Goal: Task Accomplishment & Management: Manage account settings

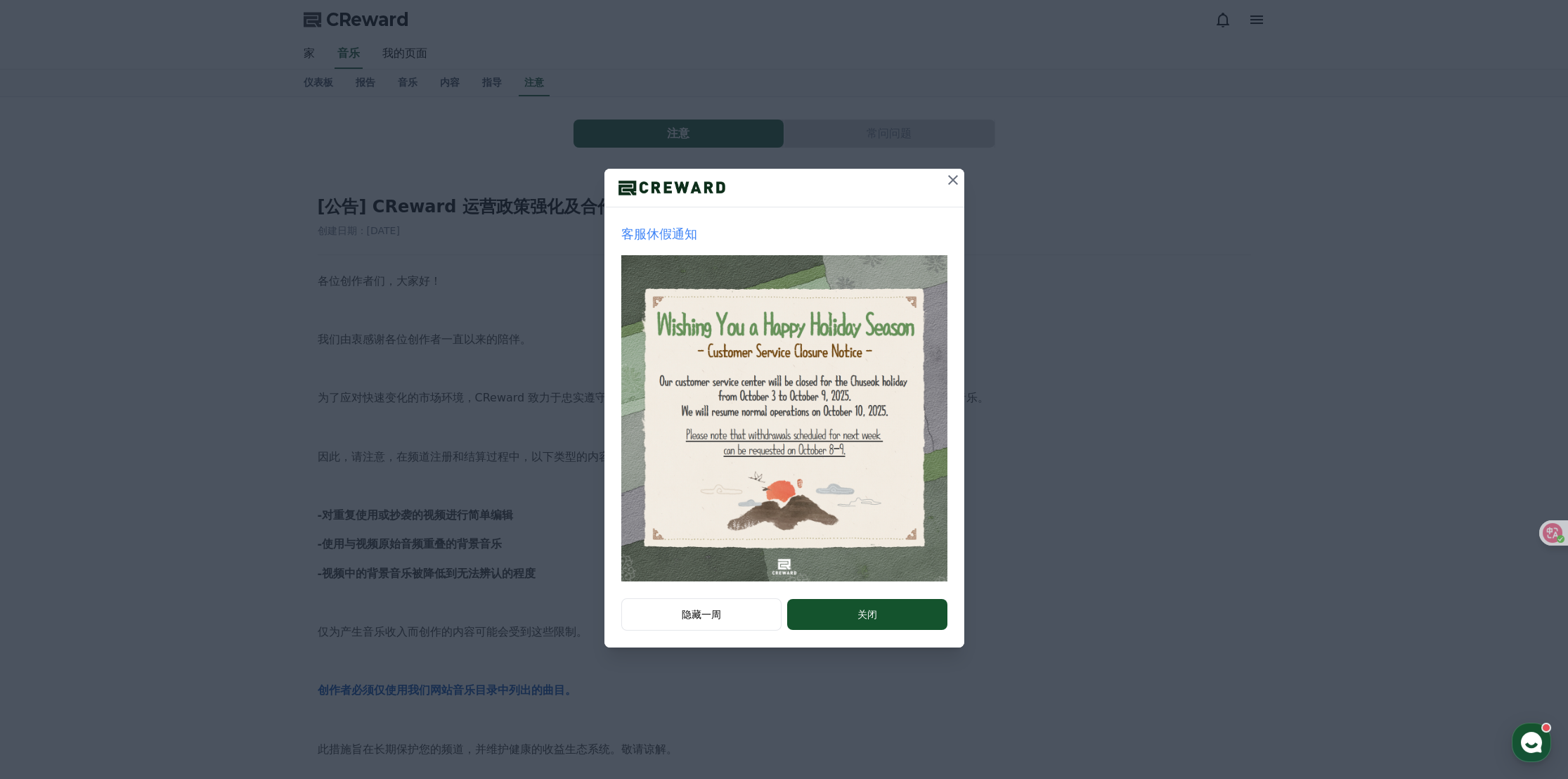
click at [954, 184] on icon at bounding box center [953, 180] width 17 height 17
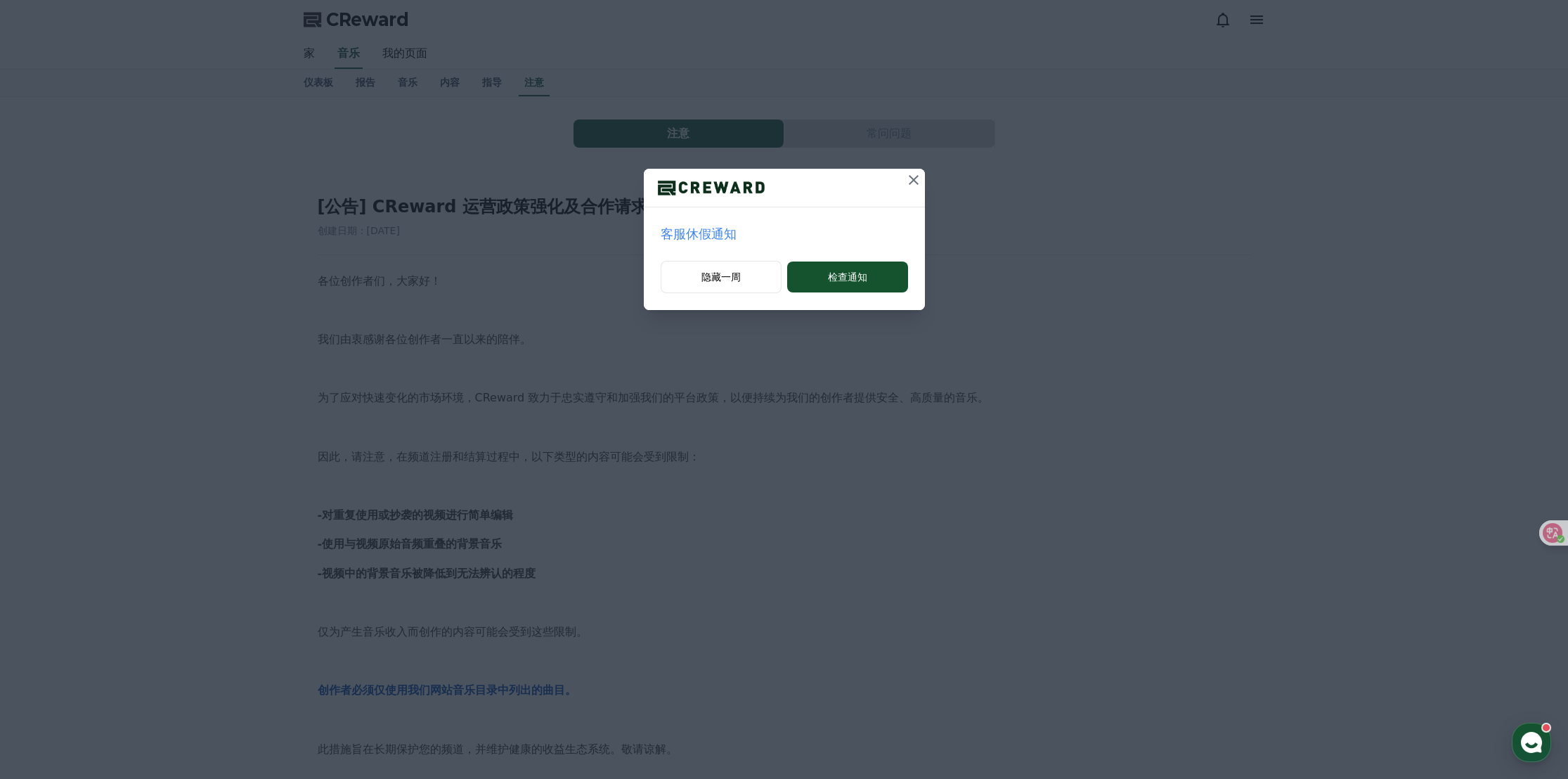
click at [911, 183] on icon at bounding box center [913, 180] width 17 height 17
click at [913, 180] on icon at bounding box center [914, 180] width 10 height 10
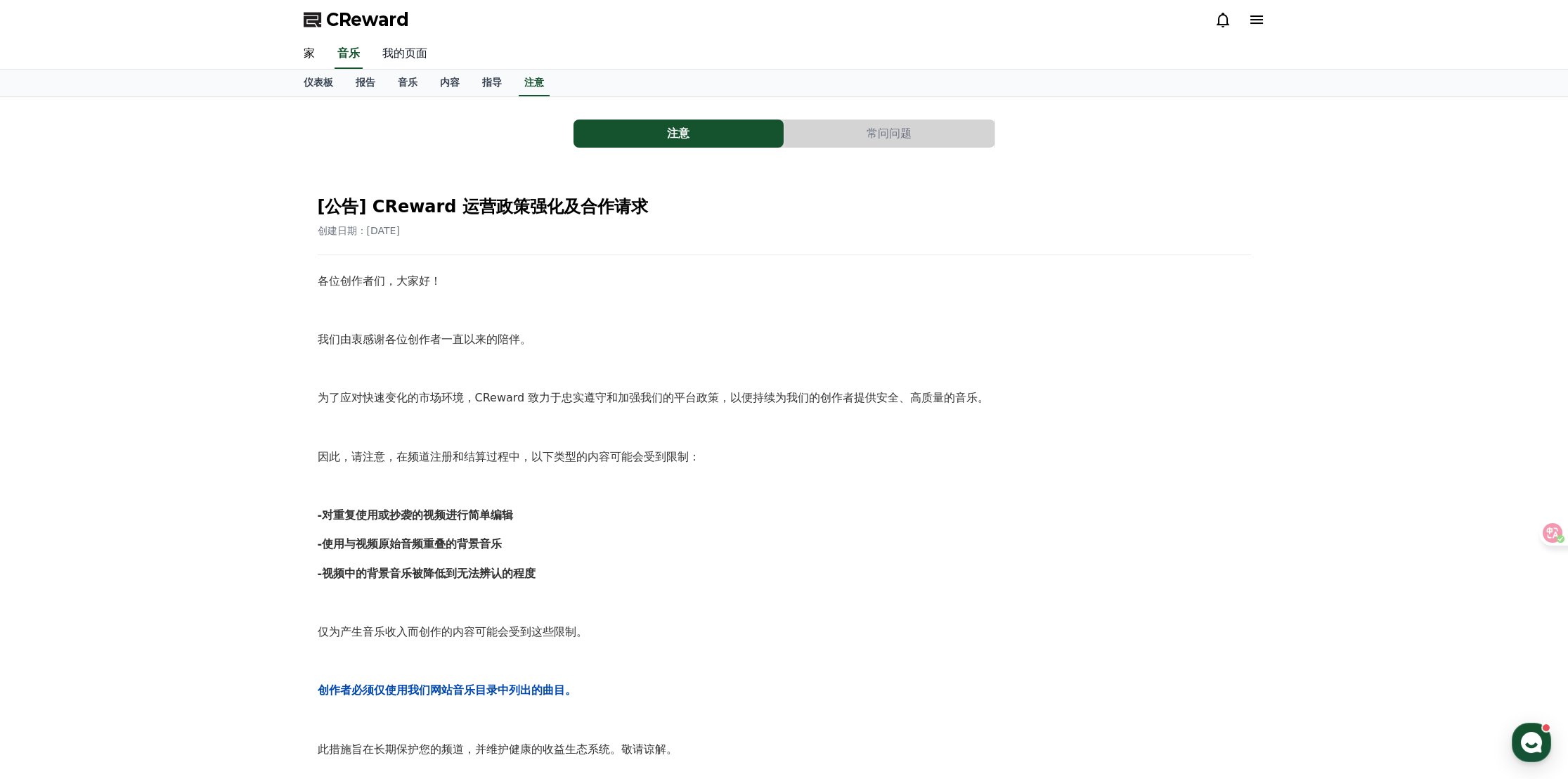
click at [392, 56] on font "我的页面" at bounding box center [405, 53] width 45 height 13
select select "**********"
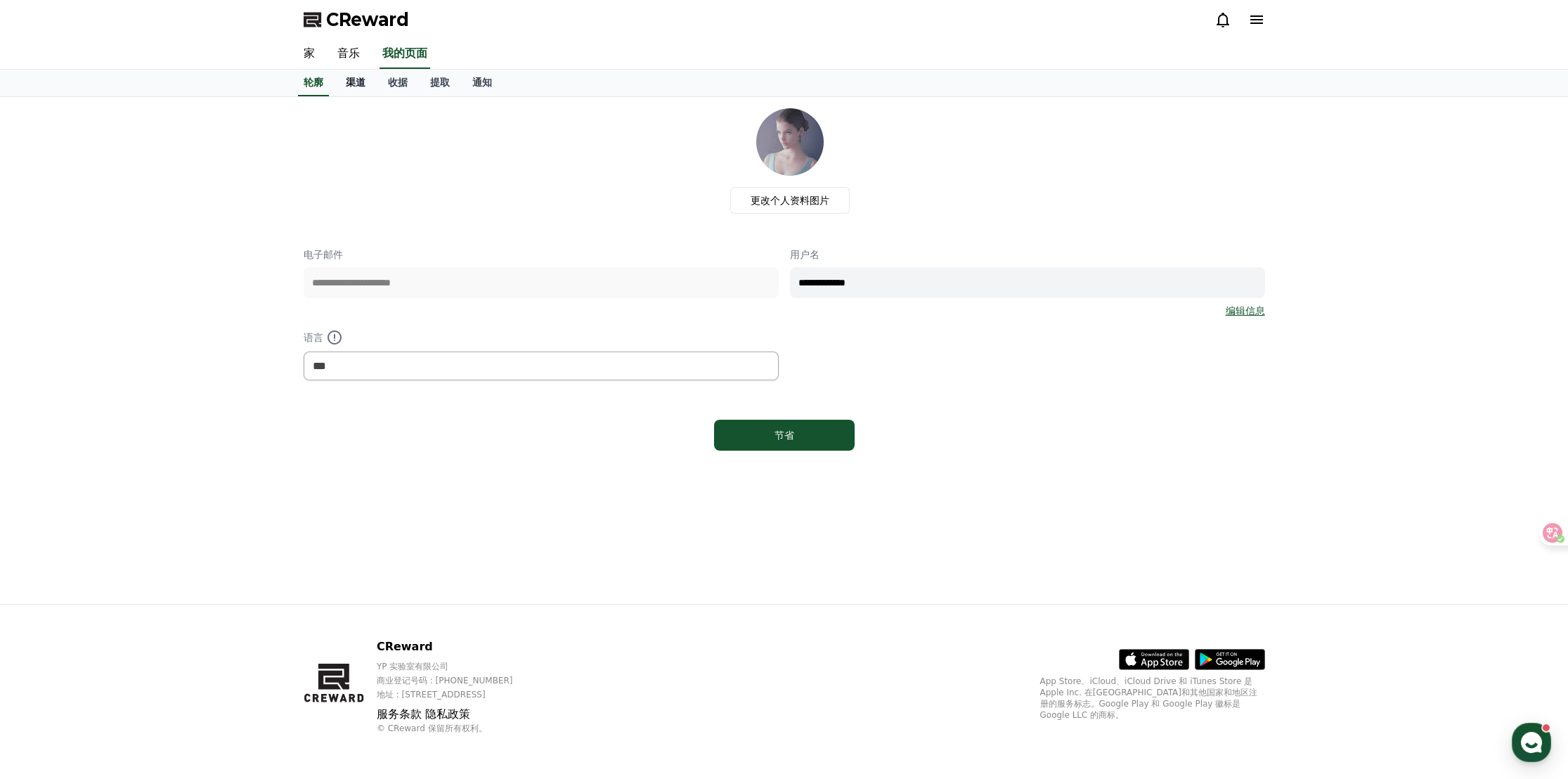
click at [347, 80] on font "渠道" at bounding box center [355, 83] width 19 height 11
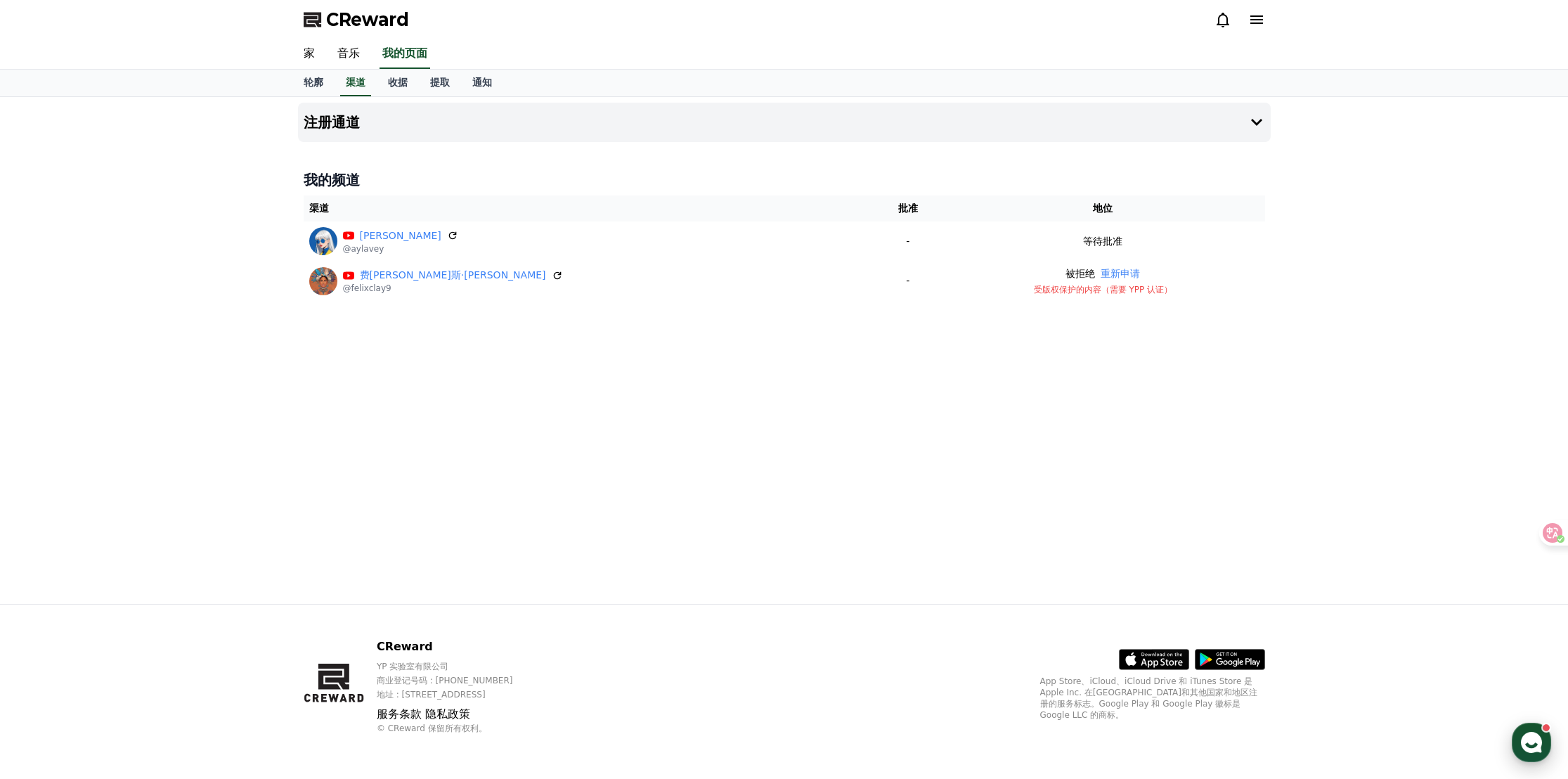
click at [1533, 739] on use "button" at bounding box center [1532, 743] width 21 height 21
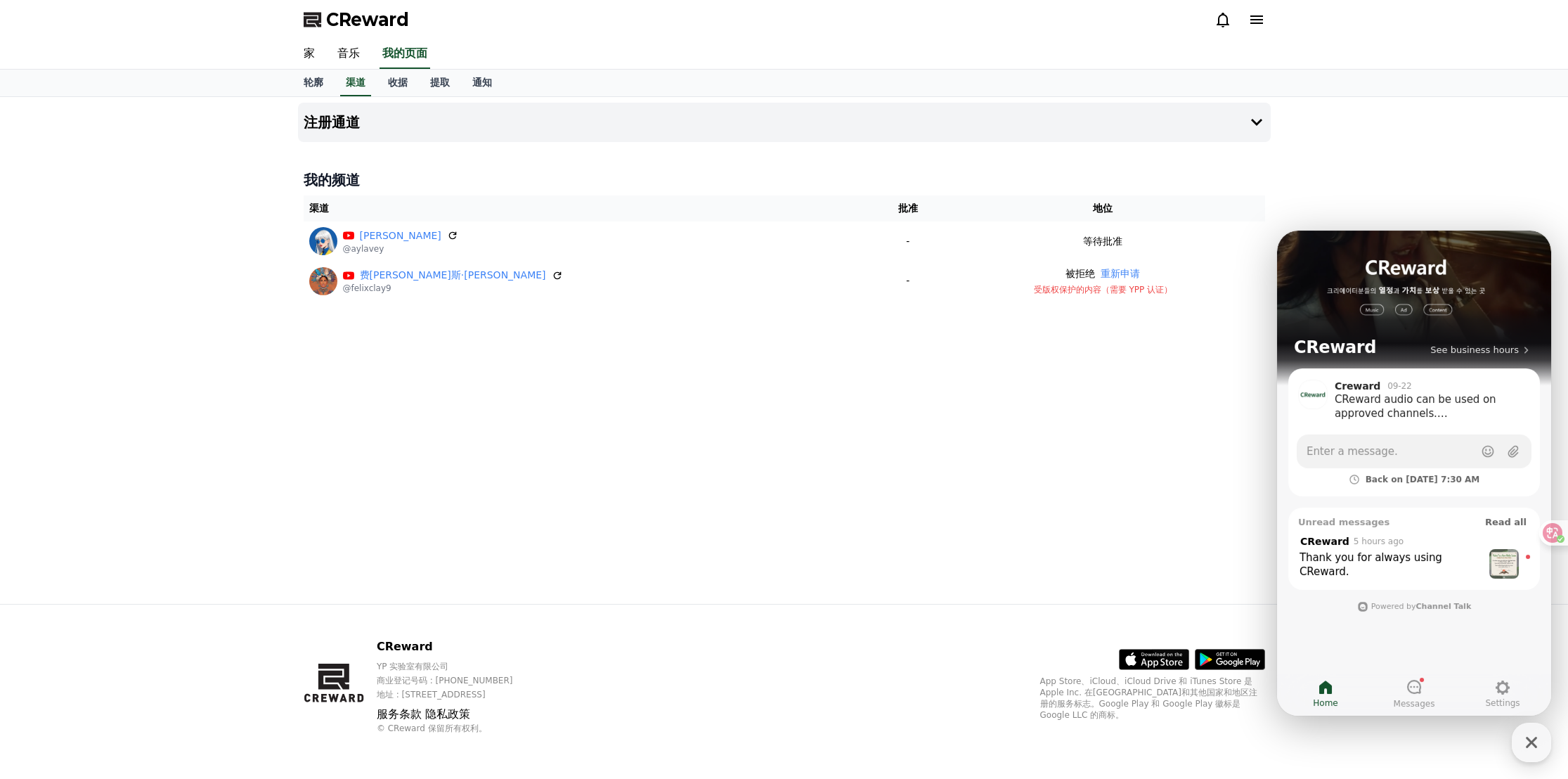
click at [841, 440] on div "注册通道 我的频道 渠道 批准 地位 [PERSON_NAME] @aylavey - 等待批准 费[PERSON_NAME]斯·[PERSON_NAME] …" at bounding box center [784, 351] width 984 height 507
